Goal: Information Seeking & Learning: Understand process/instructions

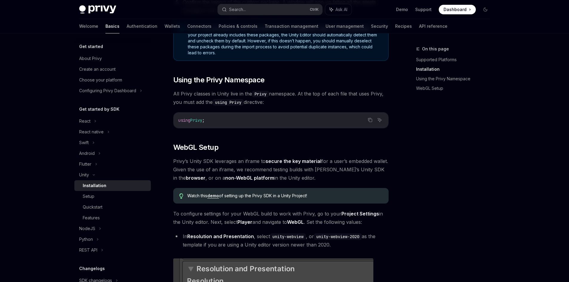
scroll to position [328, 0]
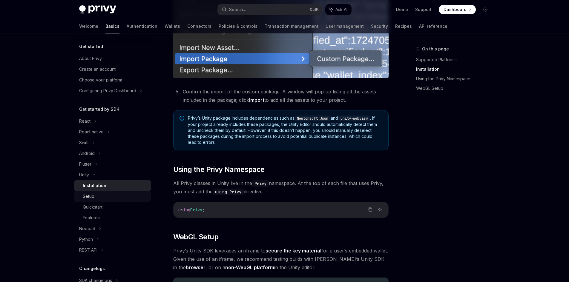
click at [119, 198] on div "Setup" at bounding box center [115, 196] width 64 height 7
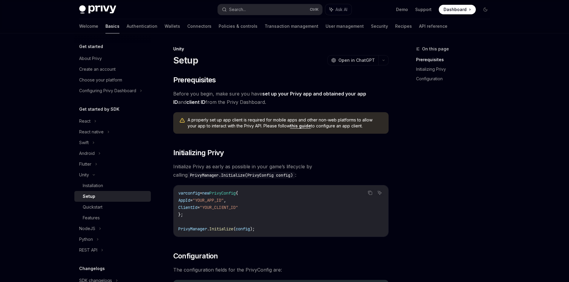
drag, startPoint x: 185, startPoint y: 167, endPoint x: 228, endPoint y: 166, distance: 43.3
click at [218, 167] on span "Initialize Privy as early as possible in your game’s lifecycle by calling Privy…" at bounding box center [280, 170] width 215 height 17
drag, startPoint x: 228, startPoint y: 166, endPoint x: 235, endPoint y: 166, distance: 6.3
click at [232, 166] on span "Initialize Privy as early as possible in your game’s lifecycle by calling Privy…" at bounding box center [280, 170] width 215 height 17
drag, startPoint x: 254, startPoint y: 167, endPoint x: 273, endPoint y: 168, distance: 18.8
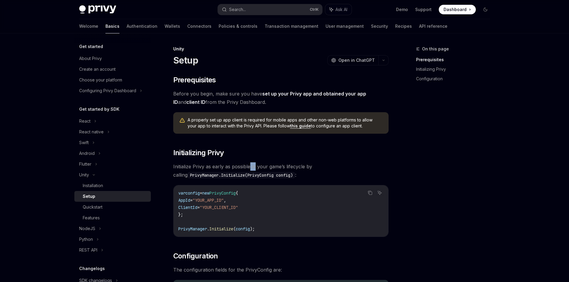
click at [264, 167] on span "Initialize Privy as early as possible in your game’s lifecycle by calling Privy…" at bounding box center [280, 170] width 215 height 17
drag, startPoint x: 275, startPoint y: 168, endPoint x: 289, endPoint y: 168, distance: 14.0
click at [278, 168] on span "Initialize Privy as early as possible in your game’s lifecycle by calling Privy…" at bounding box center [280, 170] width 215 height 17
drag, startPoint x: 300, startPoint y: 168, endPoint x: 311, endPoint y: 168, distance: 10.4
click at [308, 168] on span "Initialize Privy as early as possible in your game’s lifecycle by calling Privy…" at bounding box center [280, 170] width 215 height 17
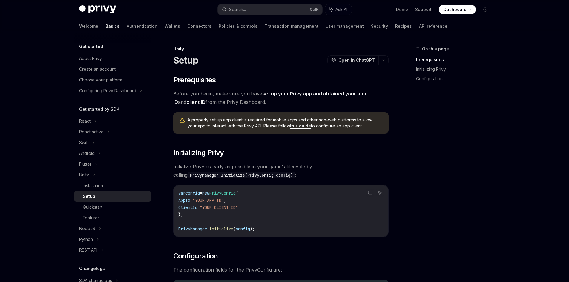
click at [312, 168] on span "Initialize Privy as early as possible in your game’s lifecycle by calling Privy…" at bounding box center [280, 170] width 215 height 17
click at [218, 207] on span ""YOUR_CLIENT_ID"" at bounding box center [219, 207] width 38 height 5
click at [218, 201] on span ""YOUR_APP_ID"" at bounding box center [207, 200] width 31 height 5
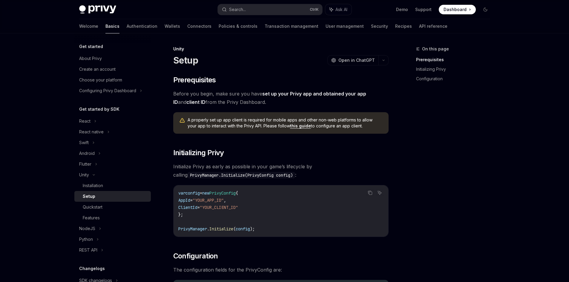
click at [234, 193] on span "PrivyConfig" at bounding box center [222, 192] width 26 height 5
click at [224, 201] on span ""YOUR_APP_ID"" at bounding box center [207, 200] width 31 height 5
click at [231, 208] on span ""YOUR_CLIENT_ID"" at bounding box center [219, 207] width 38 height 5
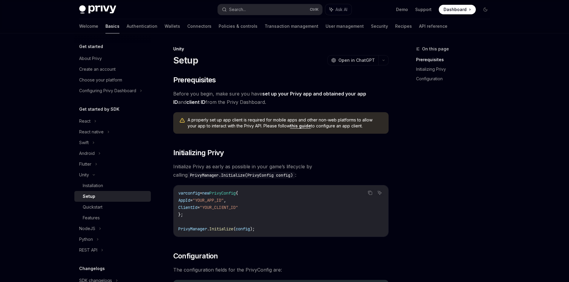
click at [224, 227] on span "Initialize" at bounding box center [221, 228] width 24 height 5
click at [113, 207] on div "Quickstart" at bounding box center [115, 207] width 64 height 7
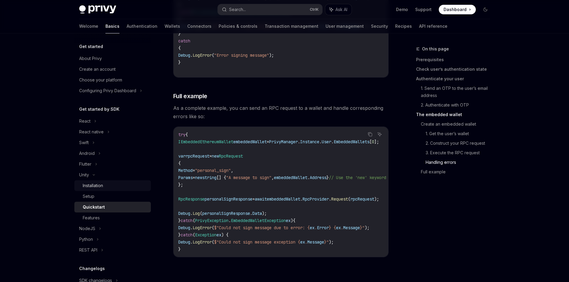
click at [115, 183] on div "Installation" at bounding box center [115, 185] width 64 height 7
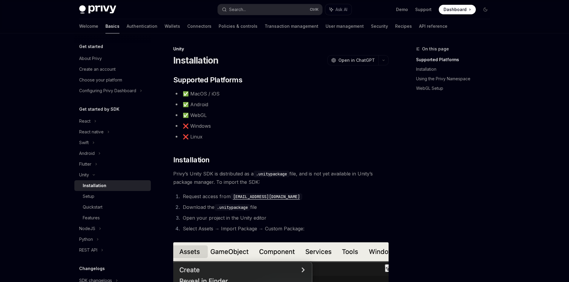
type textarea "*"
drag, startPoint x: 271, startPoint y: 196, endPoint x: 234, endPoint y: 198, distance: 37.4
click at [234, 198] on li "Request access from [EMAIL_ADDRESS][DOMAIN_NAME]" at bounding box center [284, 196] width 207 height 8
copy code "[EMAIL_ADDRESS][DOMAIN_NAME]"
drag, startPoint x: 299, startPoint y: 198, endPoint x: 291, endPoint y: 198, distance: 7.8
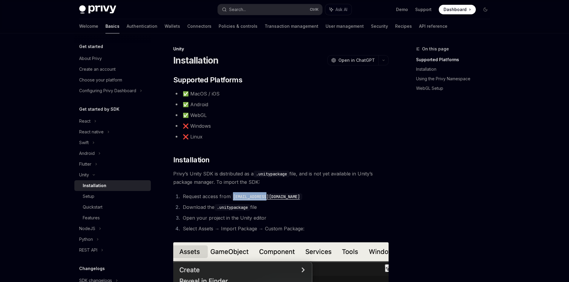
click at [299, 198] on li "Request access from [EMAIL_ADDRESS][DOMAIN_NAME]" at bounding box center [284, 196] width 207 height 8
click at [279, 197] on li "Request access from [EMAIL_ADDRESS][DOMAIN_NAME]" at bounding box center [284, 196] width 207 height 8
drag, startPoint x: 274, startPoint y: 196, endPoint x: 235, endPoint y: 196, distance: 39.7
click at [235, 196] on li "Request access from [EMAIL_ADDRESS][DOMAIN_NAME]" at bounding box center [284, 196] width 207 height 8
copy code "[EMAIL_ADDRESS][DOMAIN_NAME]"
